Goal: Transaction & Acquisition: Obtain resource

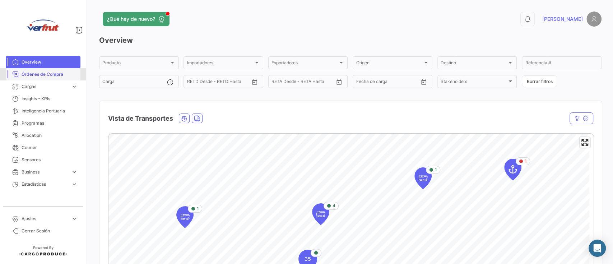
click at [44, 72] on span "Órdenes de Compra" at bounding box center [50, 74] width 56 height 6
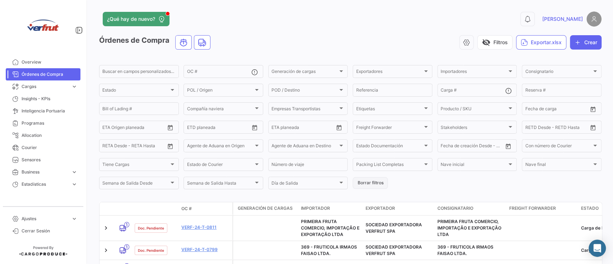
click at [362, 181] on button "Borrar filtros" at bounding box center [370, 183] width 35 height 12
click at [174, 90] on div at bounding box center [172, 90] width 6 height 6
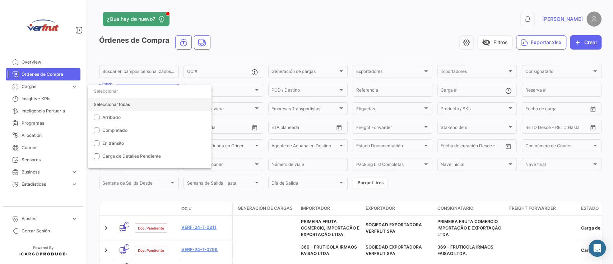
click at [118, 104] on div "Seleccionar todas" at bounding box center [150, 104] width 124 height 13
click at [341, 26] on div at bounding box center [306, 132] width 613 height 264
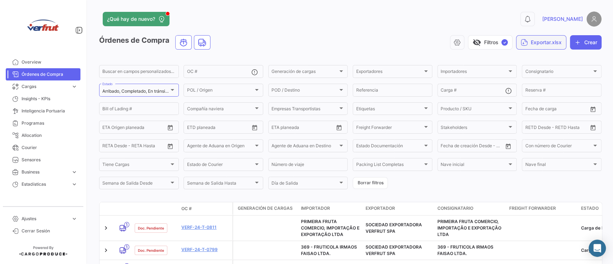
click at [535, 47] on button "Exportar.xlsx" at bounding box center [541, 42] width 50 height 14
click at [371, 23] on div at bounding box center [306, 132] width 613 height 264
click at [41, 90] on link "Cargas expand_more" at bounding box center [43, 86] width 75 height 12
click at [47, 98] on link "Cargas Marítimas" at bounding box center [48, 101] width 65 height 11
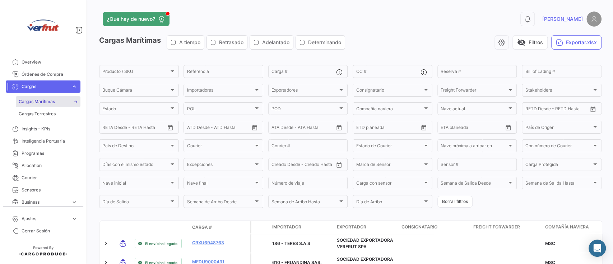
click at [25, 86] on span "Cargas" at bounding box center [45, 86] width 47 height 6
click at [400, 16] on div "0 [PERSON_NAME]" at bounding box center [488, 18] width 226 height 15
click at [37, 83] on span "Cargas" at bounding box center [45, 86] width 47 height 6
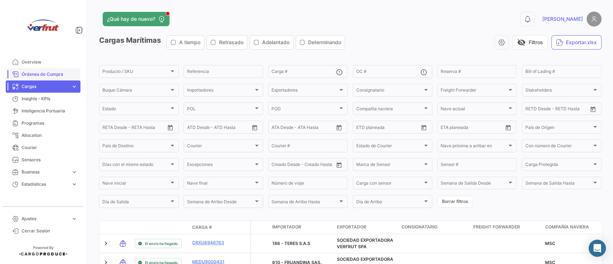
click at [47, 75] on span "Órdenes de Compra" at bounding box center [50, 74] width 56 height 6
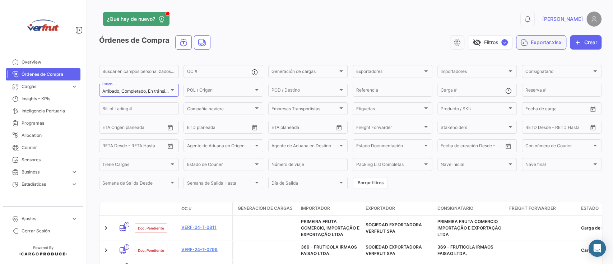
click at [546, 40] on button "Exportar.xlsx" at bounding box center [541, 42] width 50 height 14
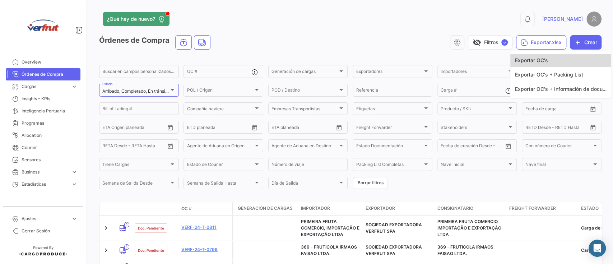
click at [552, 62] on button "Exportar OC's" at bounding box center [560, 60] width 101 height 13
